Goal: Task Accomplishment & Management: Complete application form

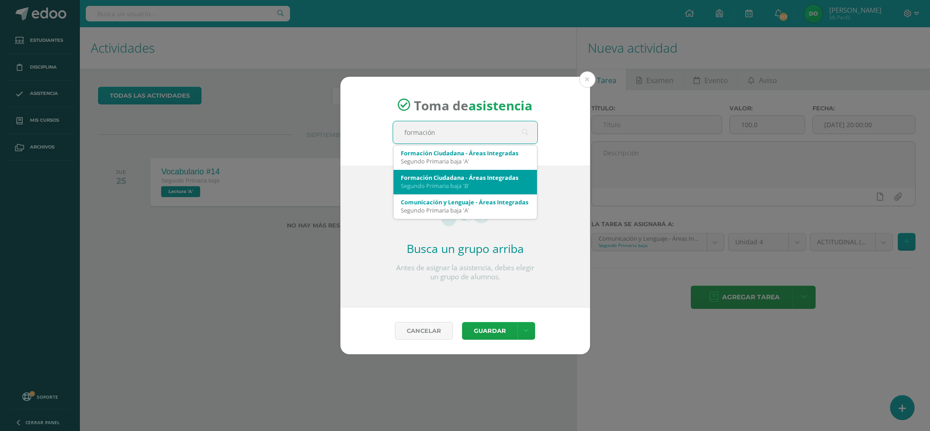
click at [472, 172] on div "Formación Ciudadana - Áreas Integradas Segundo Primaria baja 'B'" at bounding box center [465, 182] width 129 height 24
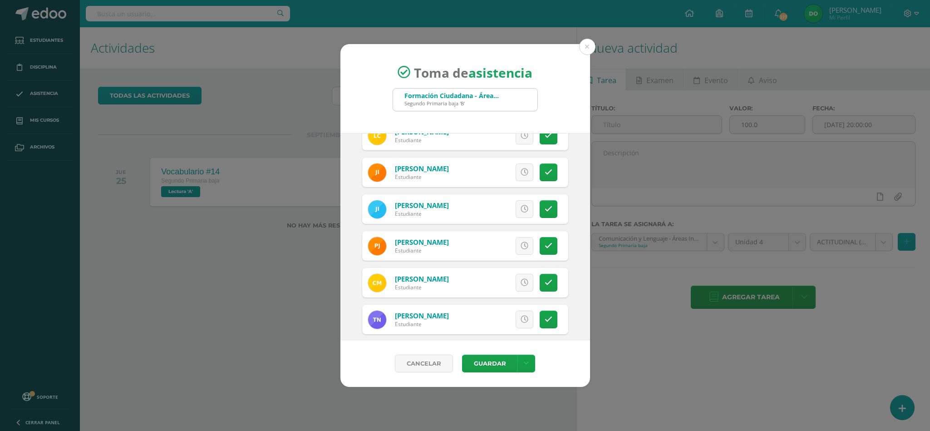
scroll to position [275, 0]
click at [521, 204] on icon at bounding box center [525, 208] width 8 height 8
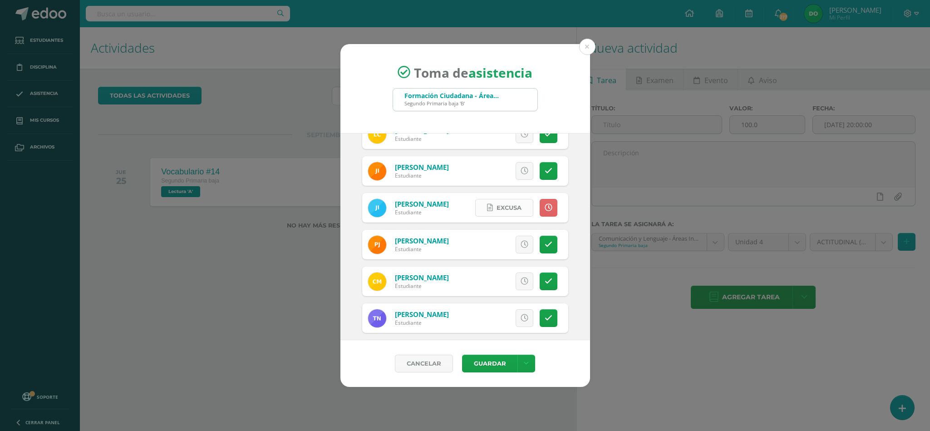
click at [503, 207] on span "Excusa" at bounding box center [509, 207] width 25 height 17
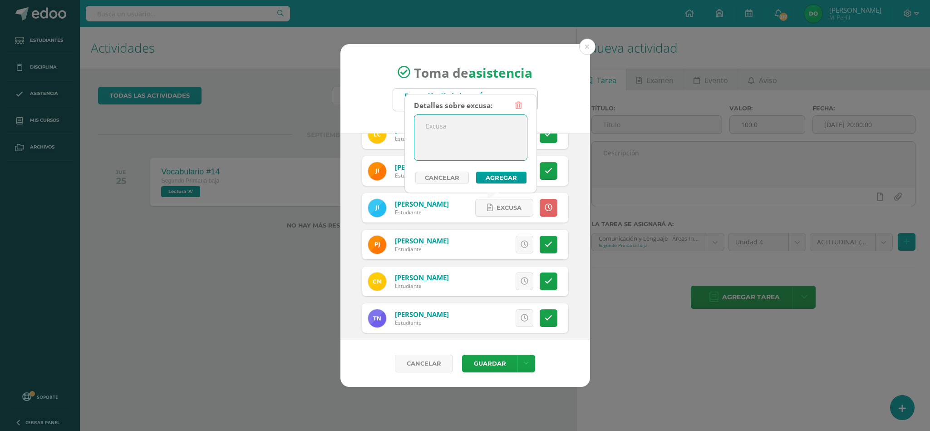
click at [479, 138] on textarea at bounding box center [470, 137] width 113 height 45
type textarea "Ausencia justificada."
click at [500, 177] on button "Agregar" at bounding box center [501, 178] width 50 height 12
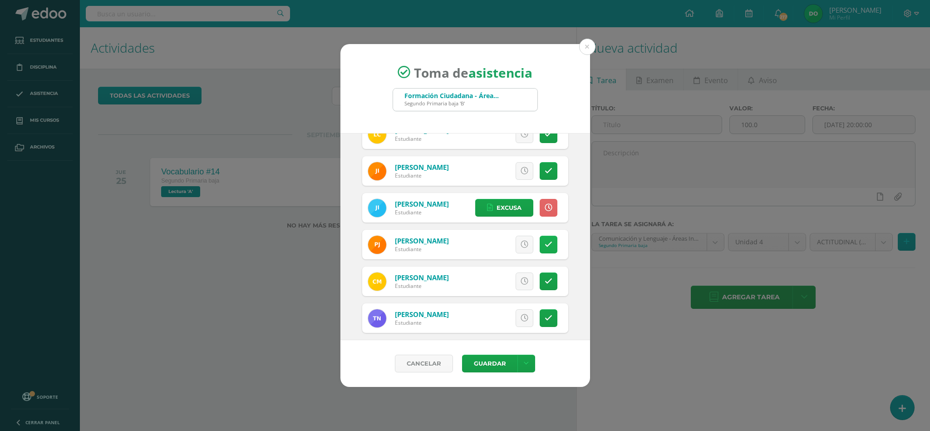
click at [545, 242] on icon at bounding box center [549, 245] width 8 height 8
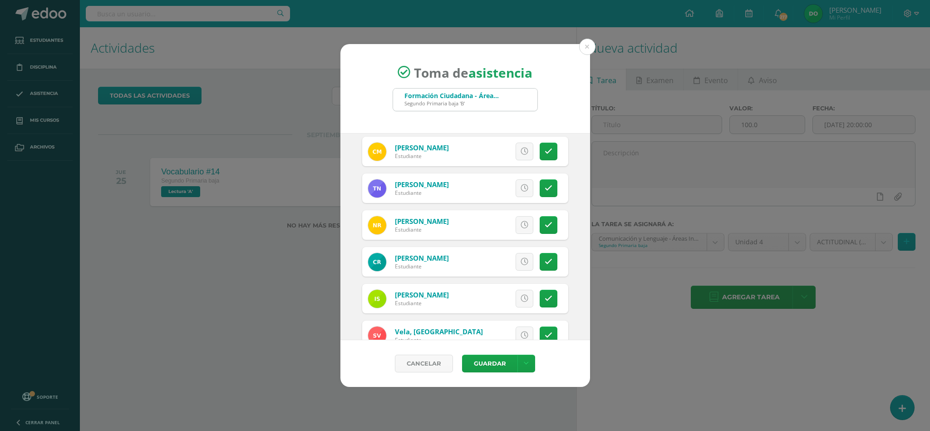
scroll to position [429, 0]
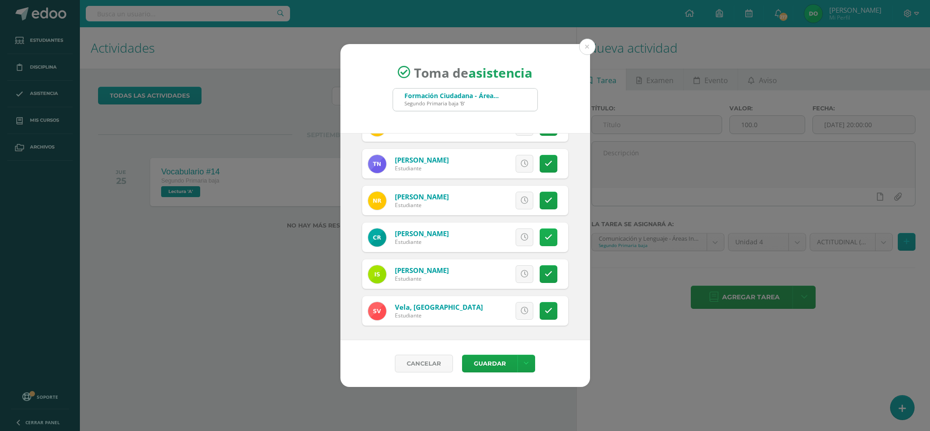
click at [545, 236] on icon at bounding box center [549, 237] width 8 height 8
click at [540, 236] on link at bounding box center [549, 237] width 18 height 18
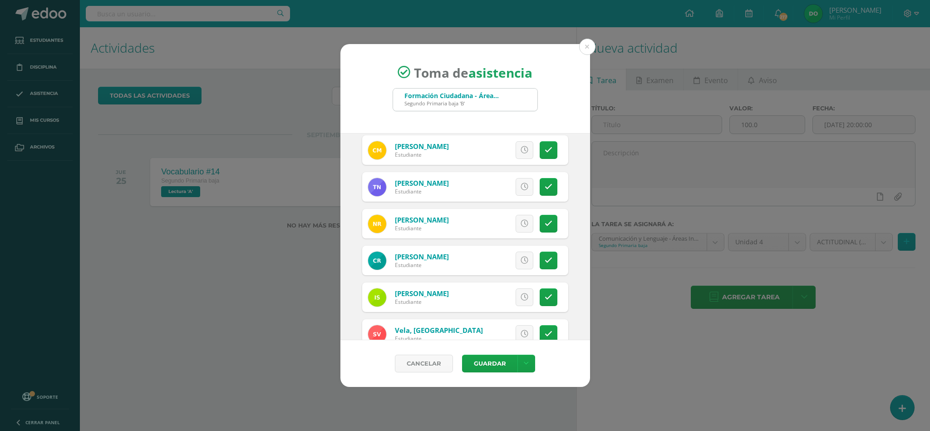
scroll to position [406, 0]
click at [545, 260] on icon at bounding box center [549, 261] width 8 height 8
click at [508, 259] on span "Excusa" at bounding box center [509, 260] width 25 height 17
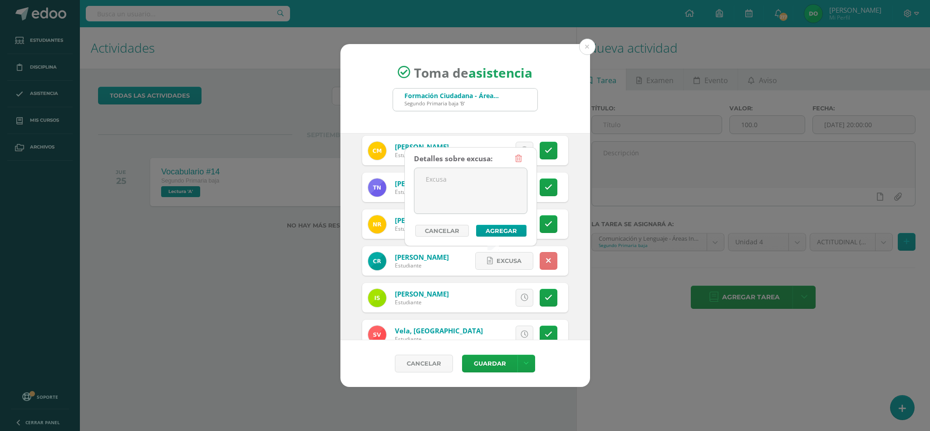
click at [546, 260] on icon at bounding box center [548, 261] width 5 height 8
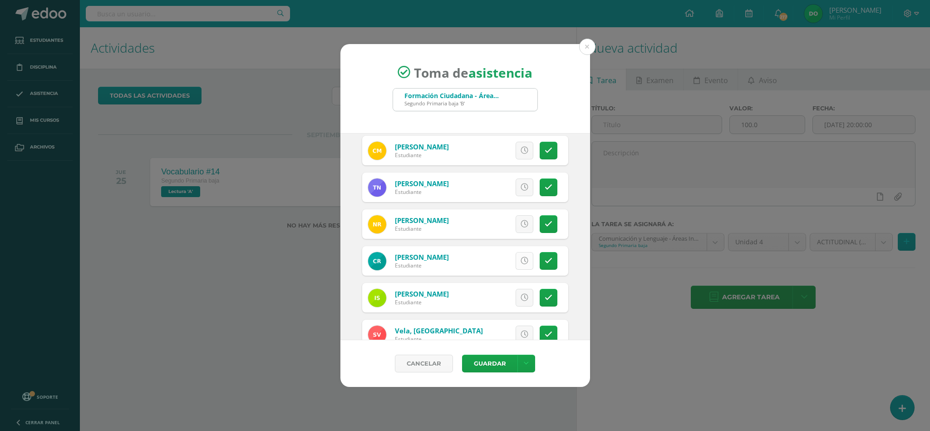
click at [521, 259] on icon at bounding box center [525, 261] width 8 height 8
click at [497, 263] on span "Excusa" at bounding box center [509, 260] width 25 height 17
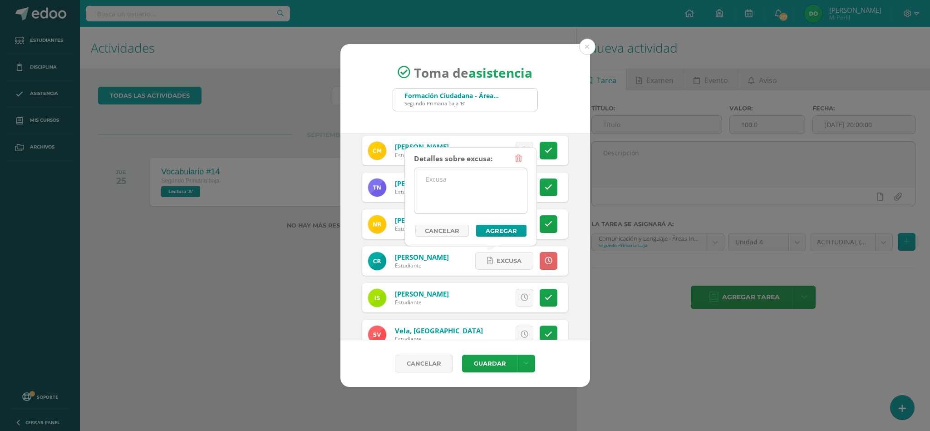
click at [480, 202] on textarea at bounding box center [470, 190] width 113 height 45
type textarea "O"
drag, startPoint x: 481, startPoint y: 180, endPoint x: 444, endPoint y: 198, distance: 40.8
click at [444, 198] on textarea "Cita con el Oftalmólogo." at bounding box center [470, 190] width 113 height 45
drag, startPoint x: 505, startPoint y: 185, endPoint x: 374, endPoint y: 185, distance: 131.7
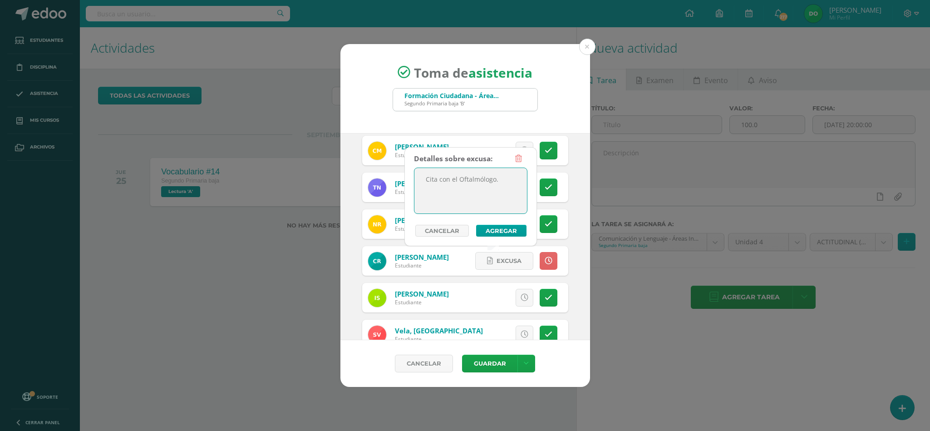
click at [374, 185] on body "Toma de asistencia Formación Ciudadana - Áreas Integradas Segundo Primaria baja…" at bounding box center [465, 215] width 930 height 431
type textarea "Cita con el Oftalmólogo."
click at [508, 231] on button "Agregar" at bounding box center [501, 231] width 50 height 12
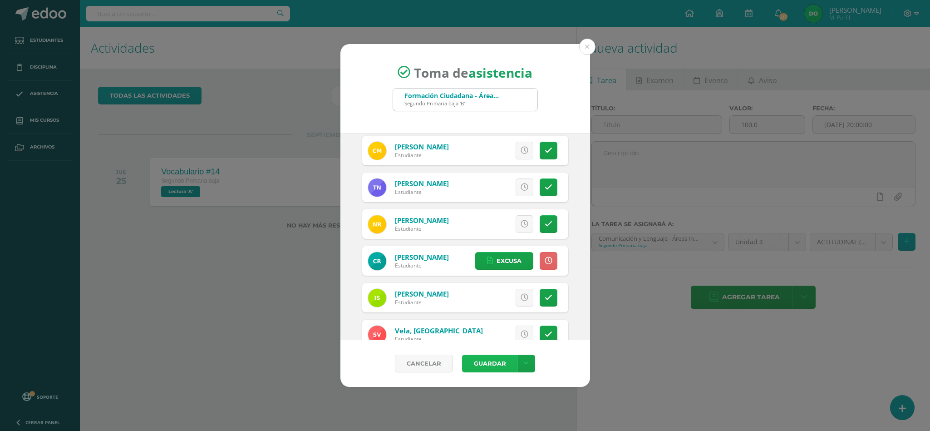
click at [493, 361] on button "Guardar" at bounding box center [489, 364] width 55 height 18
